Goal: Register for event/course

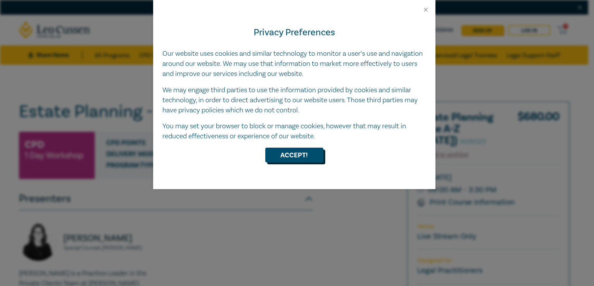
click at [296, 152] on button "Accept!" at bounding box center [294, 154] width 58 height 15
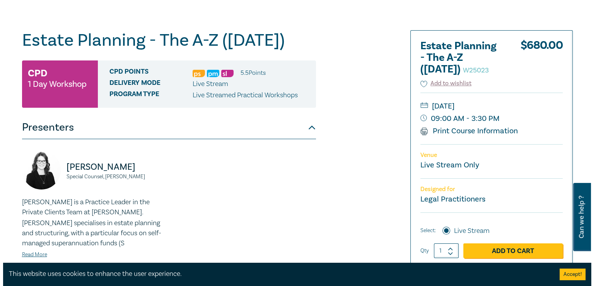
scroll to position [155, 0]
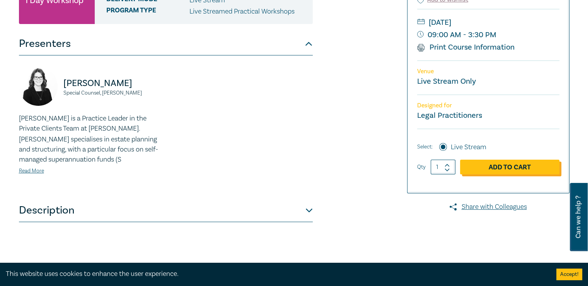
click at [505, 168] on link "Add to Cart" at bounding box center [509, 166] width 99 height 15
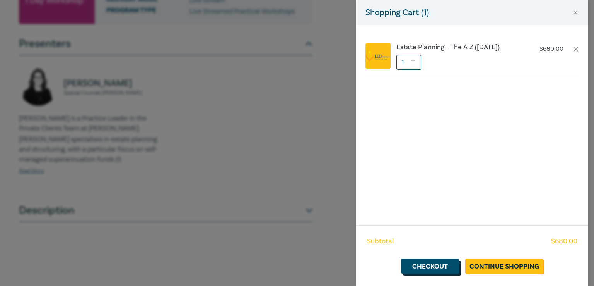
click at [432, 263] on link "Checkout" at bounding box center [430, 265] width 58 height 15
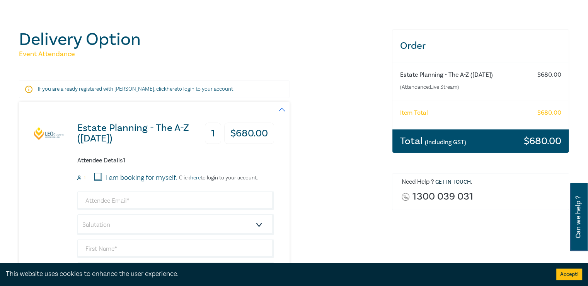
scroll to position [77, 0]
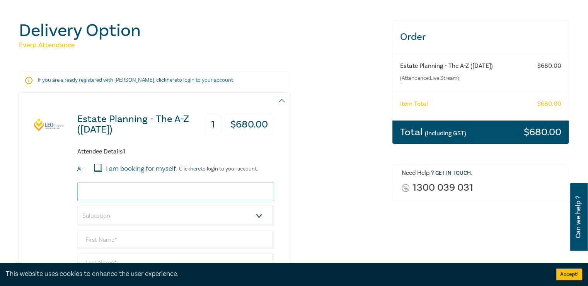
click at [109, 192] on input "email" at bounding box center [175, 191] width 197 height 19
type input "renee.cellante@aughtersons.com.au"
click at [128, 217] on select "Salutation Mr. Mrs. Ms. Miss Dr. Prof. Other" at bounding box center [175, 215] width 197 height 21
select select "Ms."
click at [77, 205] on select "Salutation Mr. Mrs. Ms. Miss Dr. Prof. Other" at bounding box center [175, 215] width 197 height 21
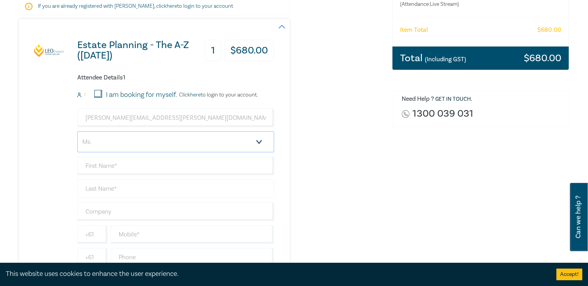
scroll to position [155, 0]
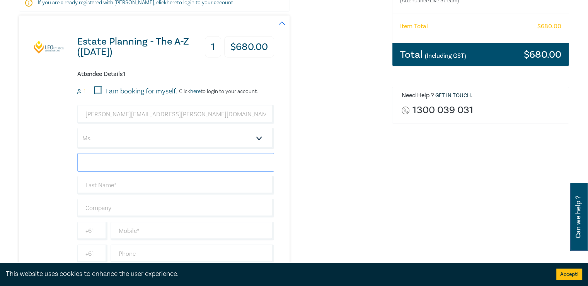
click at [118, 161] on input "text" at bounding box center [175, 162] width 197 height 19
type input "[PERSON_NAME]"
click at [85, 181] on input "text" at bounding box center [175, 185] width 197 height 19
type input "[PERSON_NAME]"
click at [107, 203] on input "text" at bounding box center [175, 207] width 197 height 19
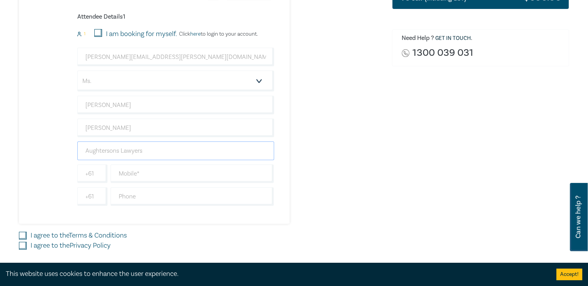
scroll to position [232, 0]
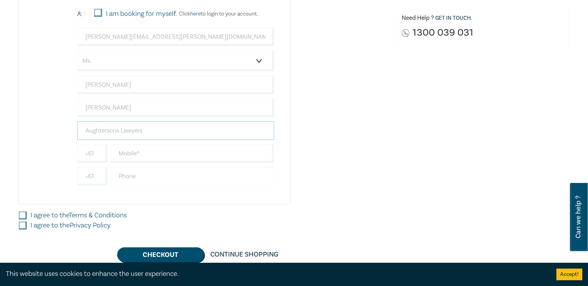
type input "Aughtersons Lawyers"
click at [134, 178] on input "text" at bounding box center [193, 176] width 164 height 19
type input "0398458200"
click at [24, 212] on input "I agree to the Terms & Conditions" at bounding box center [23, 215] width 8 height 8
checkbox input "true"
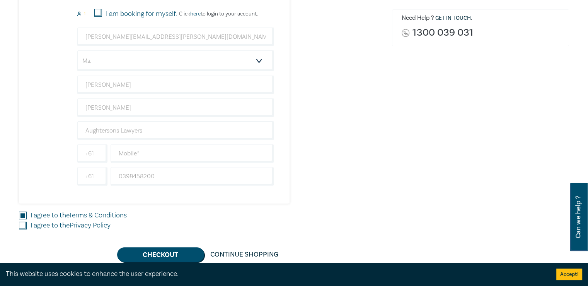
click at [23, 223] on input "I agree to the Privacy Policy" at bounding box center [23, 225] width 8 height 8
checkbox input "true"
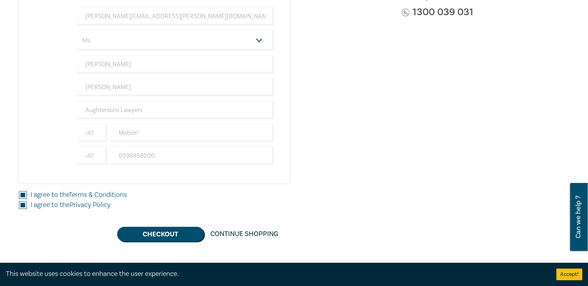
scroll to position [271, 0]
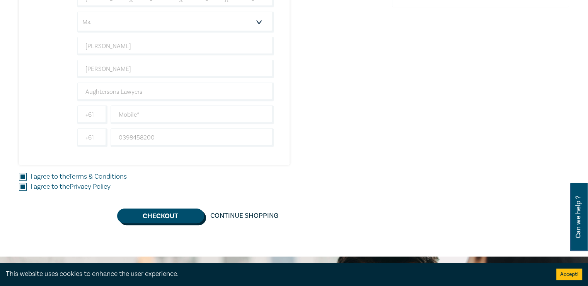
click at [180, 214] on button "Checkout" at bounding box center [160, 215] width 87 height 15
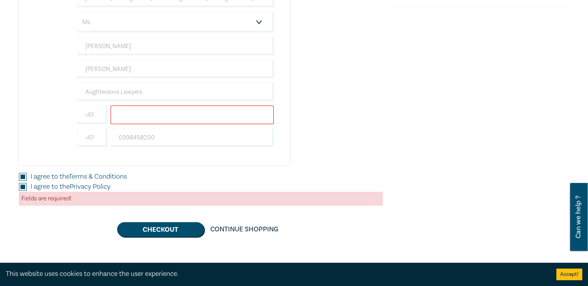
click at [149, 116] on input "text" at bounding box center [193, 114] width 164 height 19
type input "0409456567"
click at [142, 230] on button "Checkout" at bounding box center [160, 229] width 87 height 15
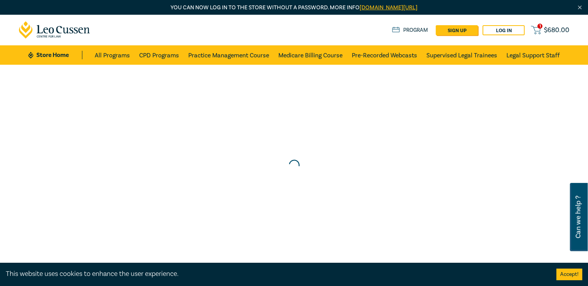
scroll to position [0, 0]
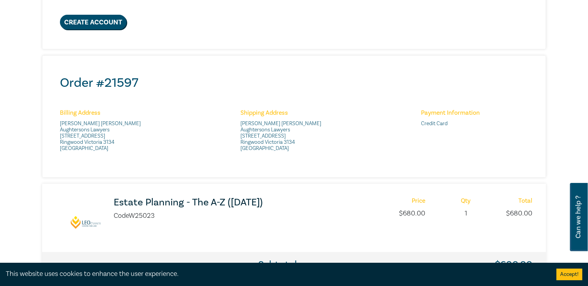
scroll to position [60, 0]
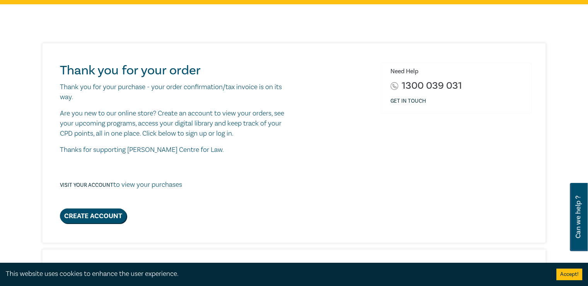
click at [311, 138] on div "Thank you for your order Thank you for your purchase - your order confirmation/…" at bounding box center [296, 143] width 482 height 160
